Goal: Answer question/provide support: Answer question/provide support

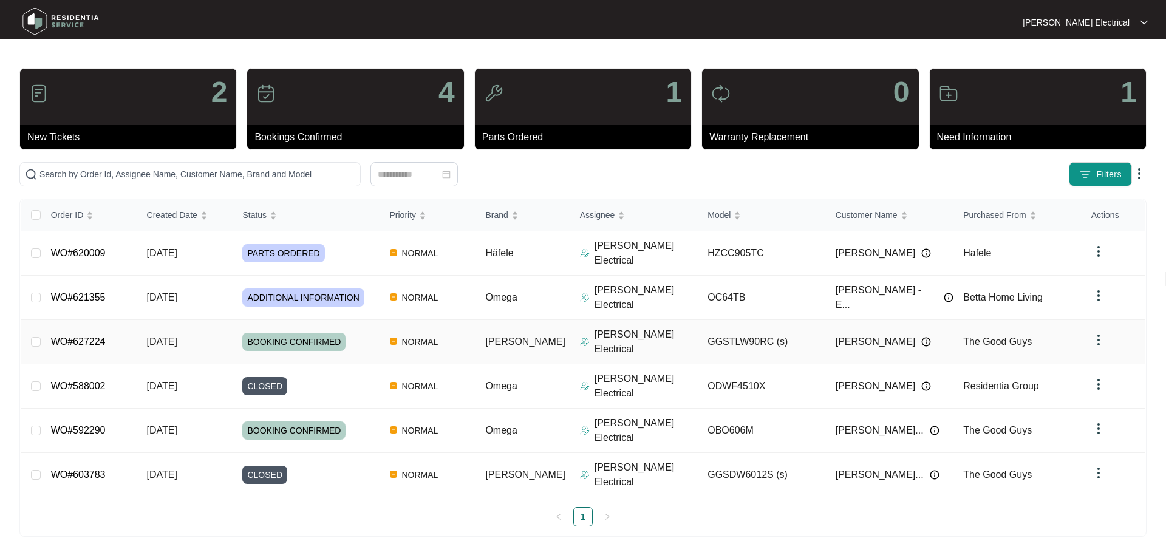
click at [172, 337] on span "[DATE]" at bounding box center [162, 342] width 30 height 10
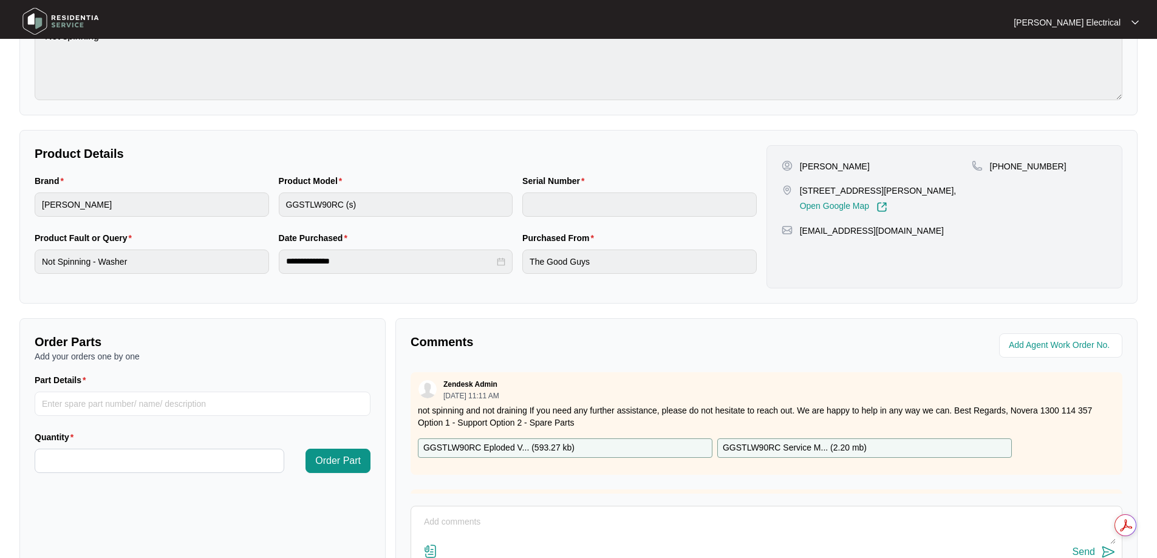
scroll to position [248, 0]
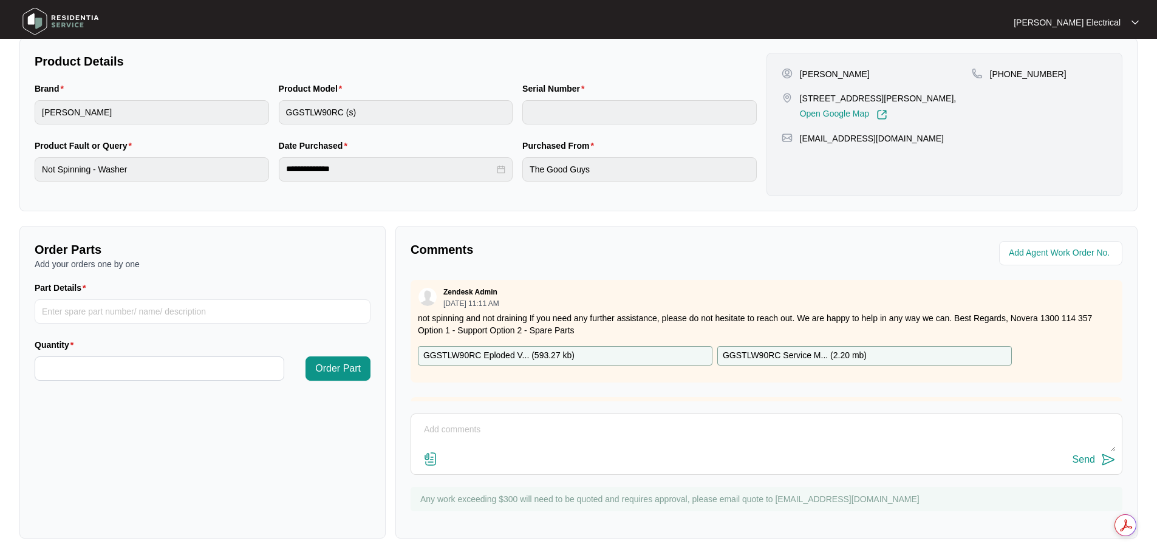
click at [448, 414] on div "Send" at bounding box center [767, 444] width 712 height 61
click at [434, 422] on textarea at bounding box center [766, 436] width 699 height 32
paste textarea "Found the washer motor is not running great. It is very loud and seems to be st…"
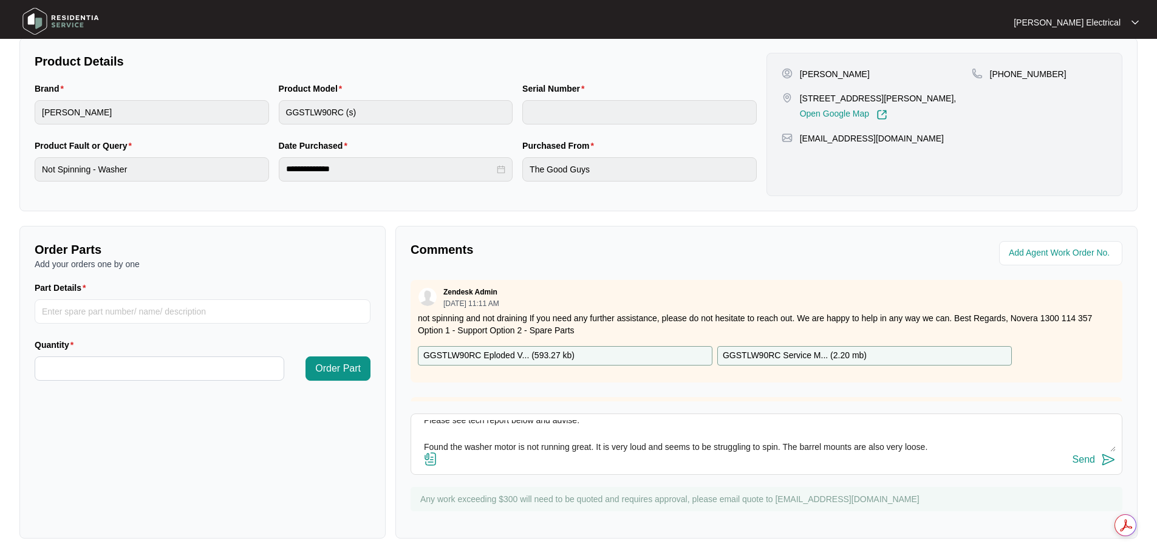
scroll to position [63, 0]
type textarea "Please see tech report below and advise: Found the washer motor is not running …"
click at [1105, 460] on img at bounding box center [1108, 460] width 15 height 15
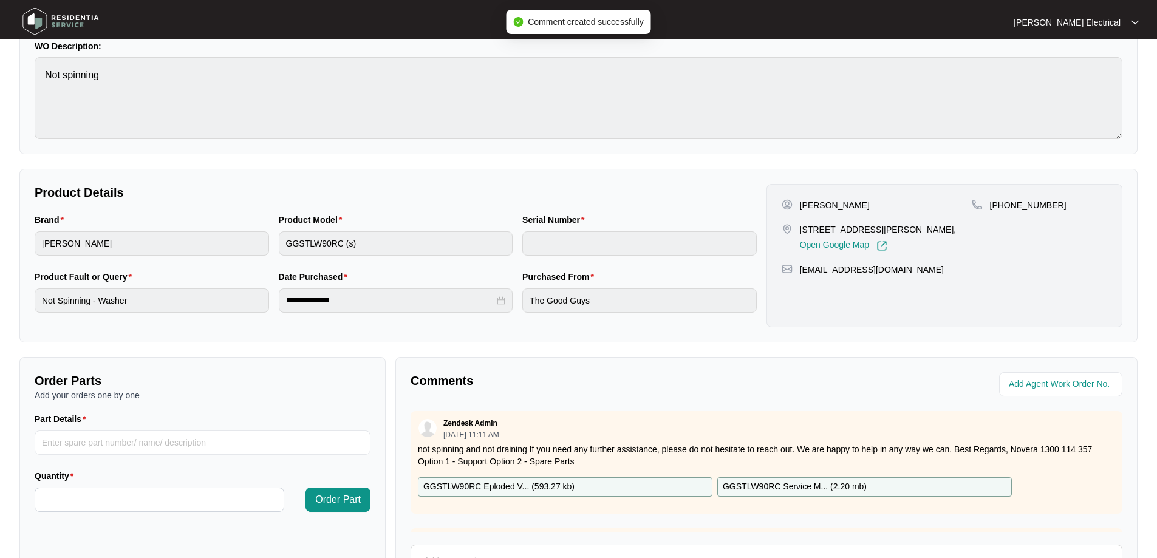
scroll to position [0, 0]
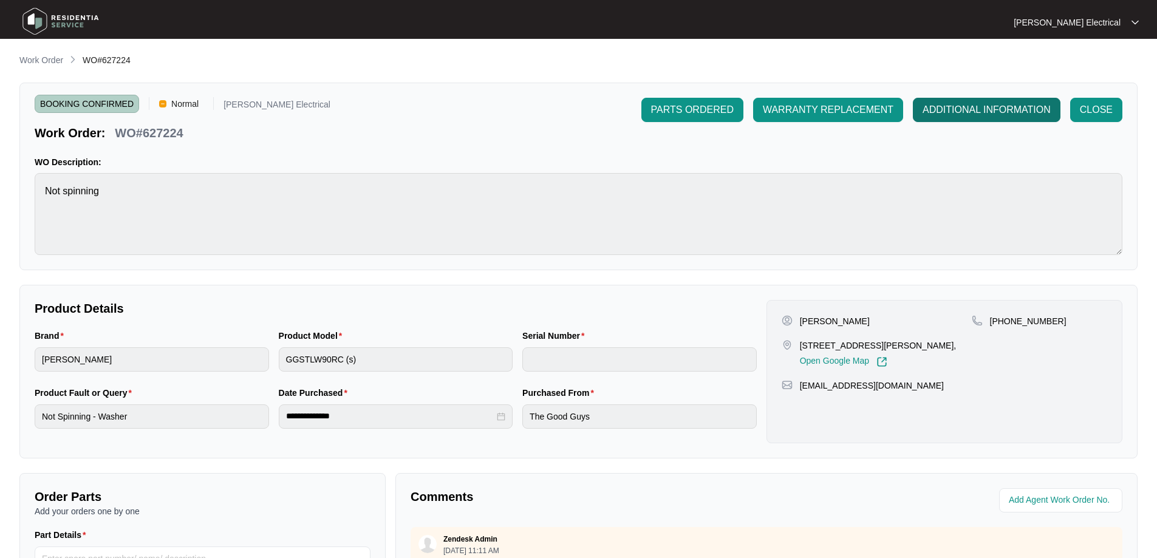
click at [1010, 109] on span "ADDITIONAL INFORMATION" at bounding box center [987, 110] width 128 height 15
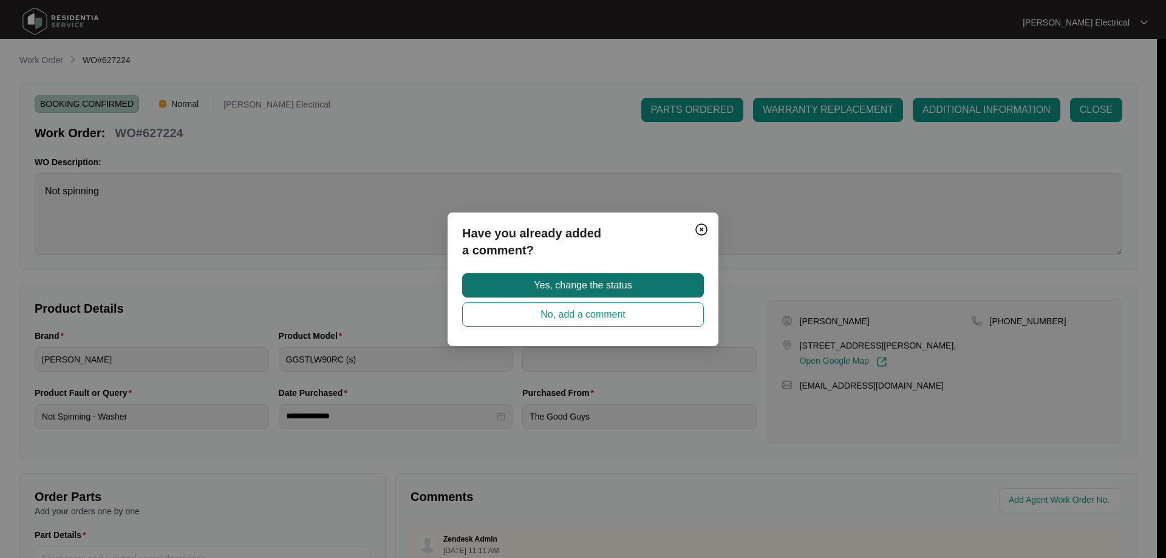
click at [495, 279] on button "Yes, change the status" at bounding box center [583, 285] width 242 height 24
